Goal: Transaction & Acquisition: Subscribe to service/newsletter

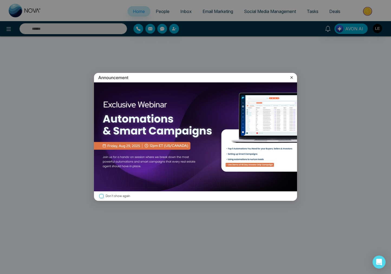
select select "*"
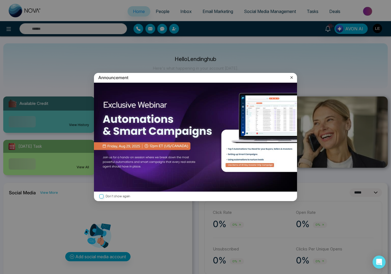
click at [292, 78] on icon at bounding box center [291, 77] width 2 height 2
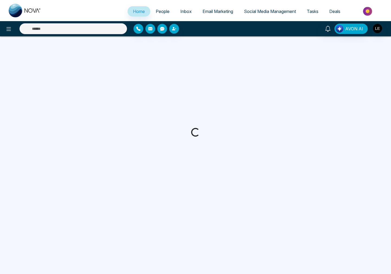
select select "*"
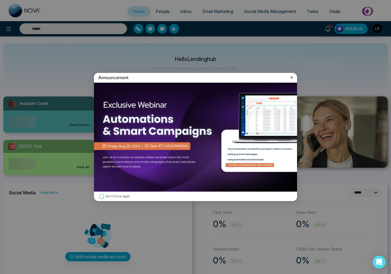
click at [292, 77] on icon at bounding box center [291, 77] width 5 height 5
